Goal: Find specific page/section: Find specific page/section

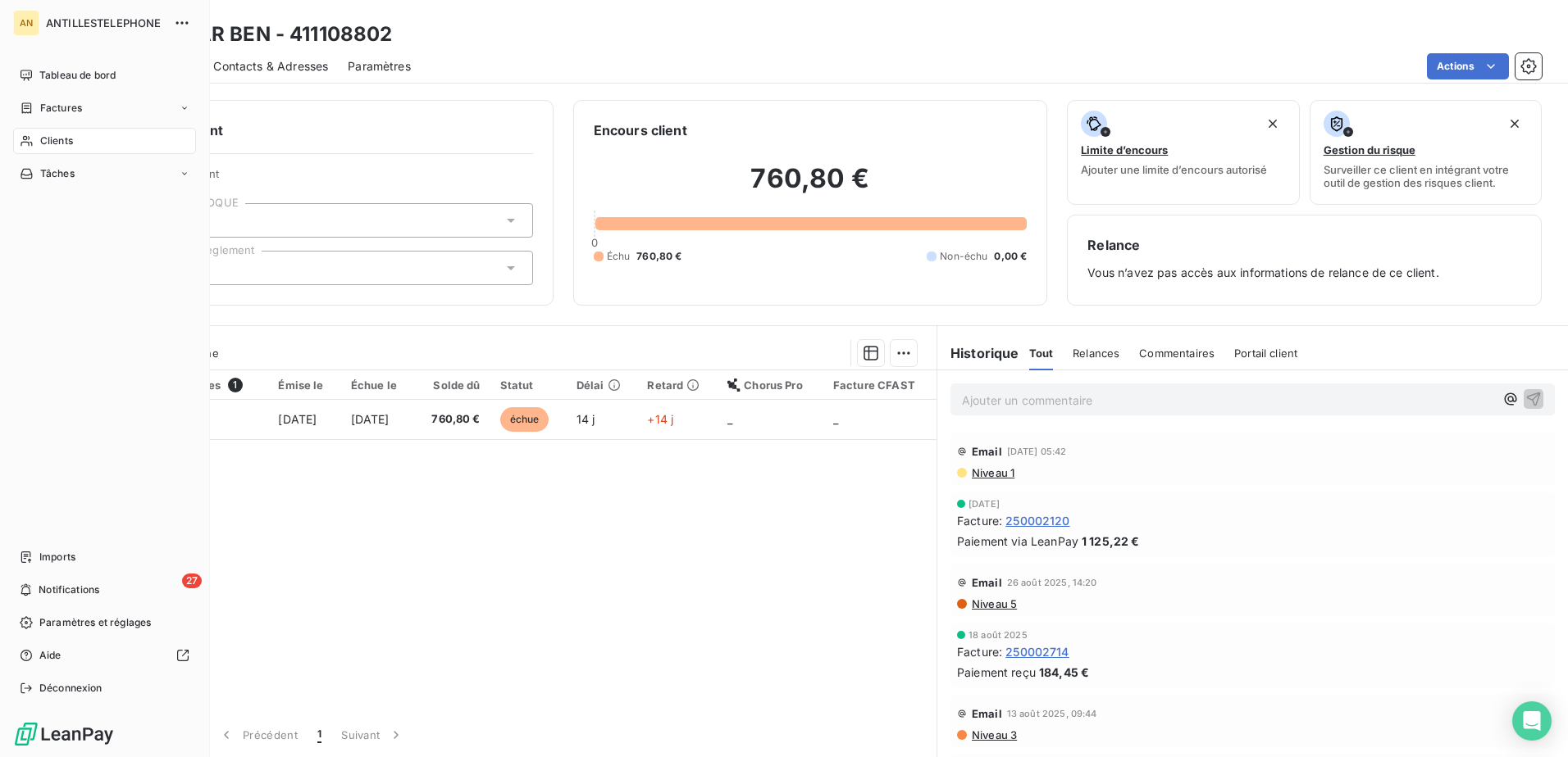
click at [25, 147] on icon at bounding box center [26, 141] width 14 height 13
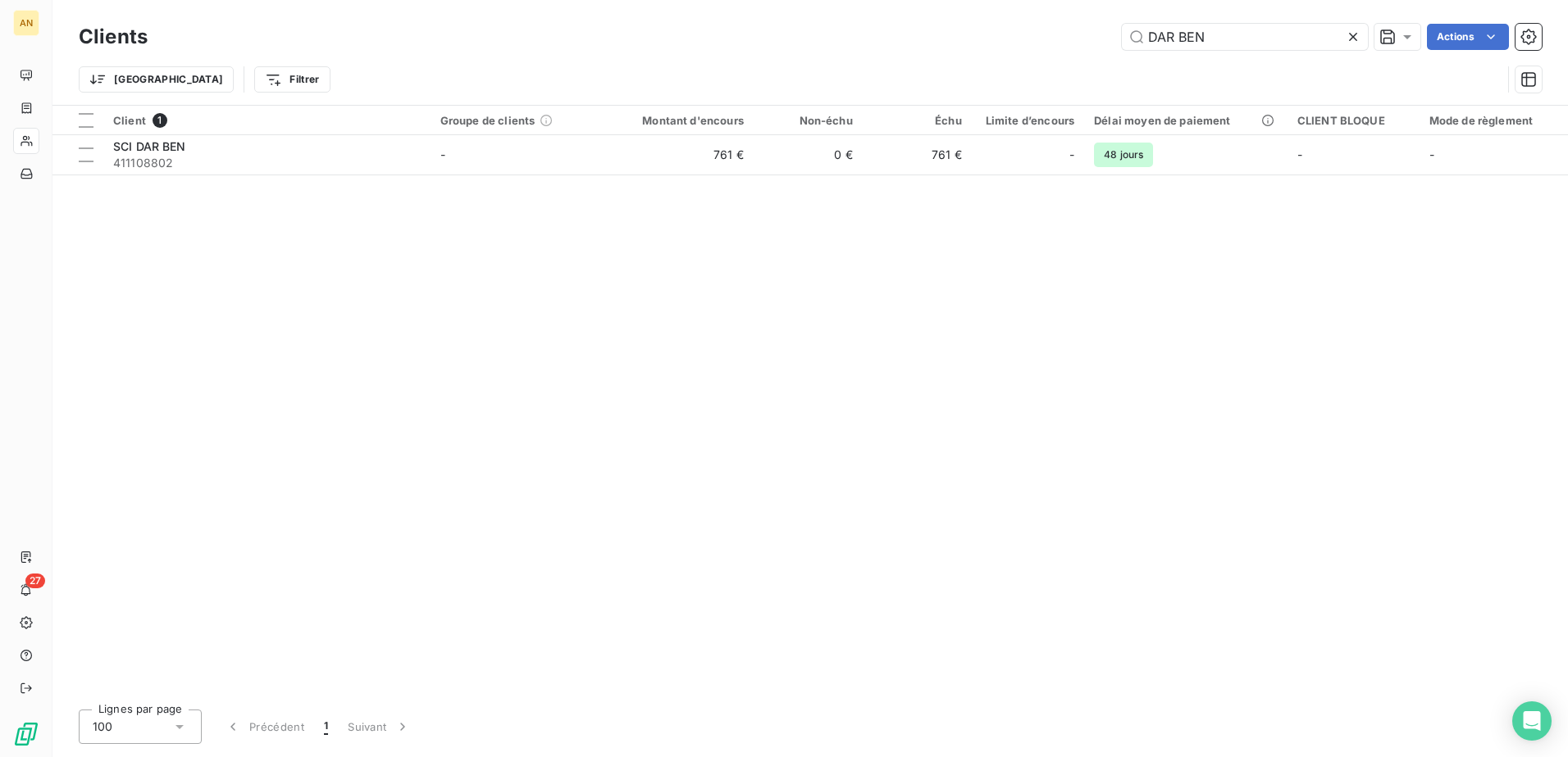
drag, startPoint x: 1241, startPoint y: 34, endPoint x: 1130, endPoint y: 54, distance: 112.8
click at [1130, 54] on div "Clients DAR BEN Actions" at bounding box center [810, 36] width 1462 height 34
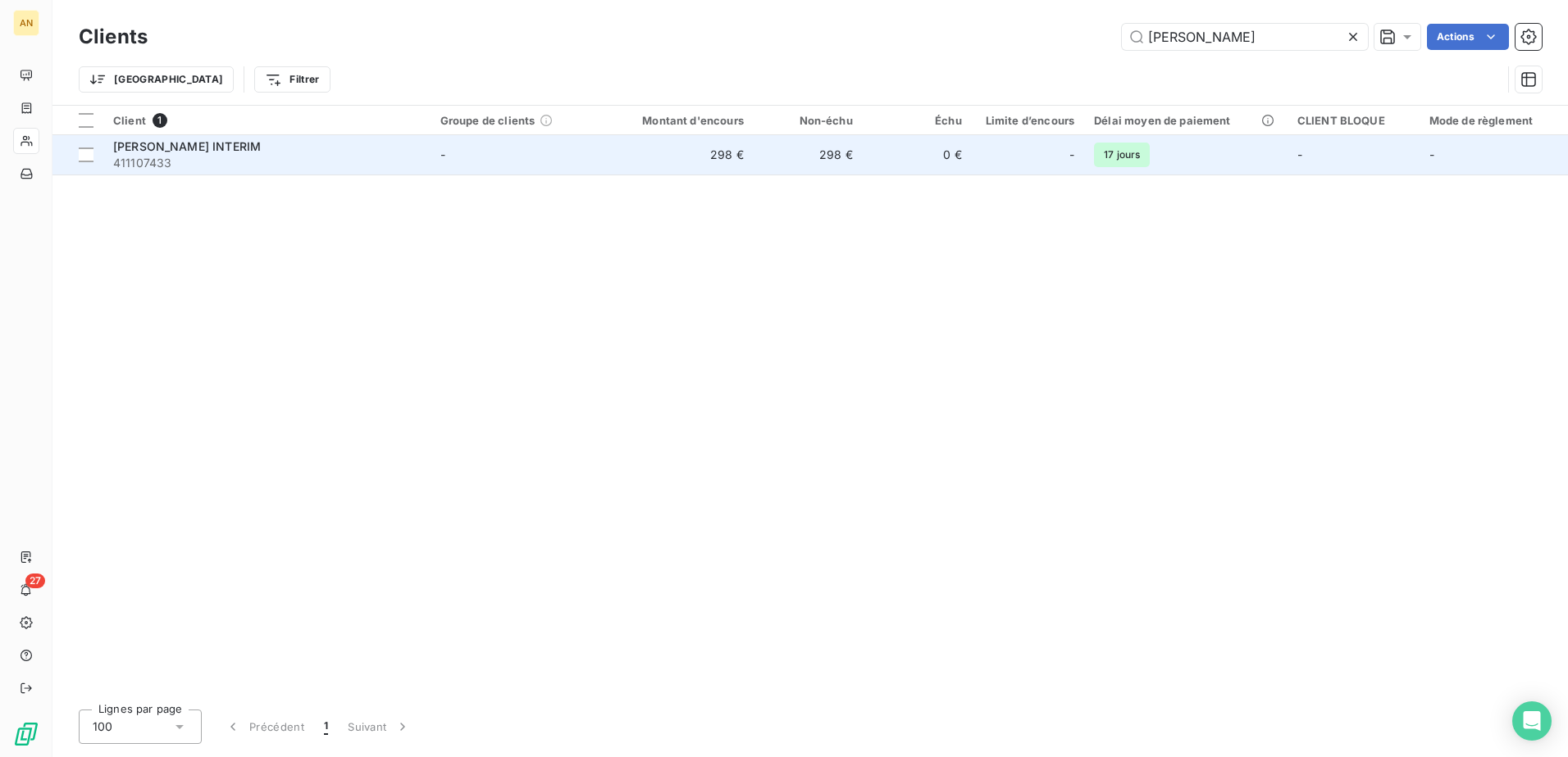
type input "[PERSON_NAME]"
click at [903, 168] on td "0 €" at bounding box center [917, 154] width 109 height 39
